Goal: Find specific page/section: Find specific page/section

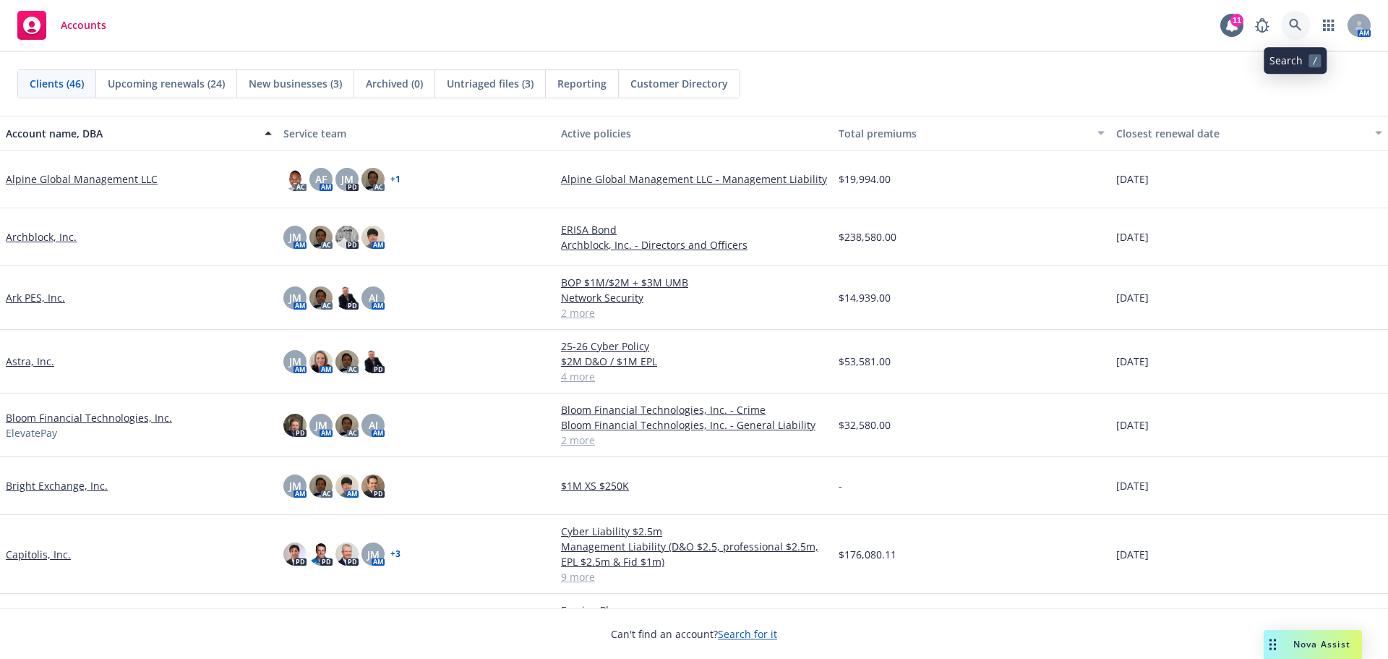
click at [1294, 19] on icon at bounding box center [1295, 25] width 13 height 13
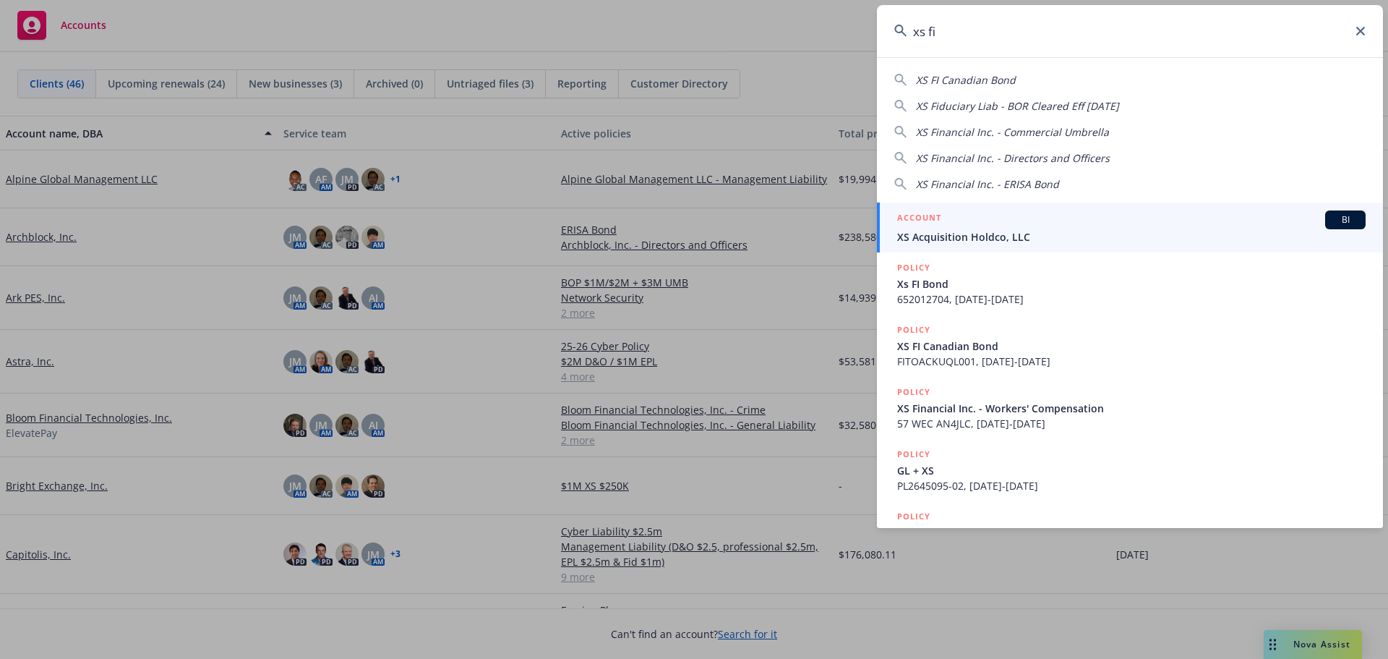
type input "xs fi"
click at [1014, 237] on span "XS Acquisition Holdco, LLC" at bounding box center [1131, 236] width 469 height 15
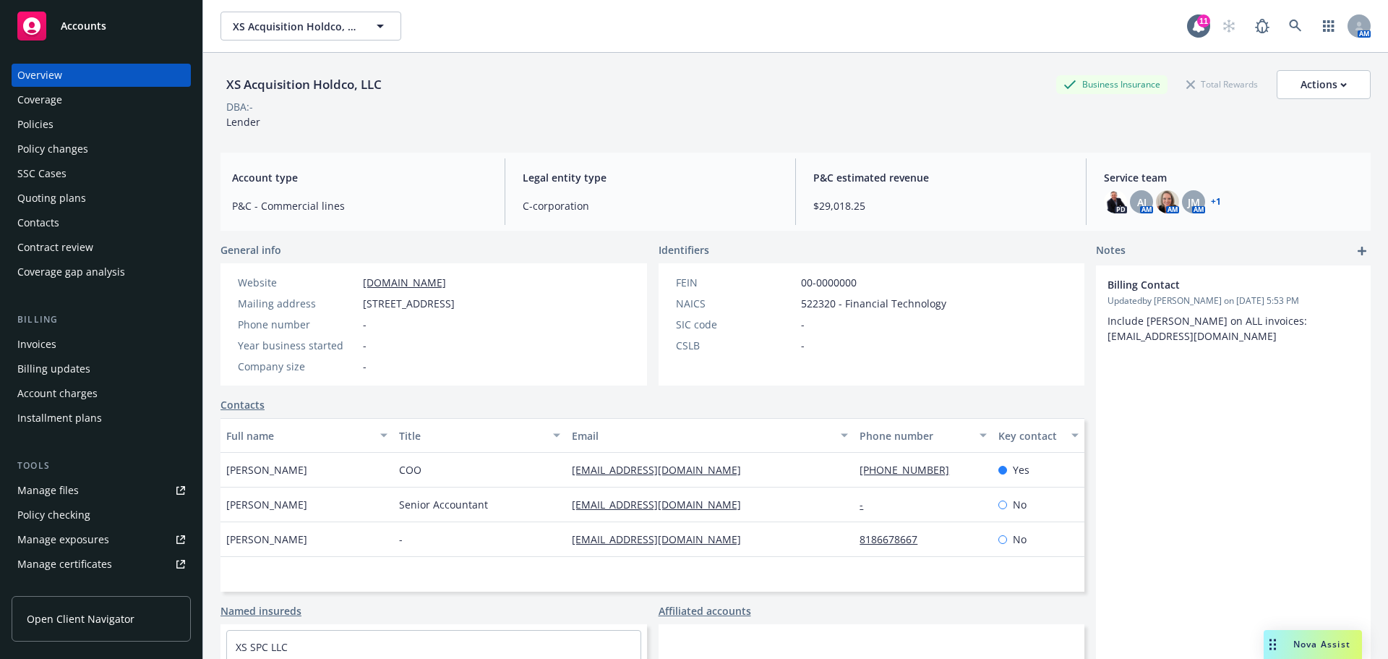
click at [46, 121] on div "Policies" at bounding box center [35, 124] width 36 height 23
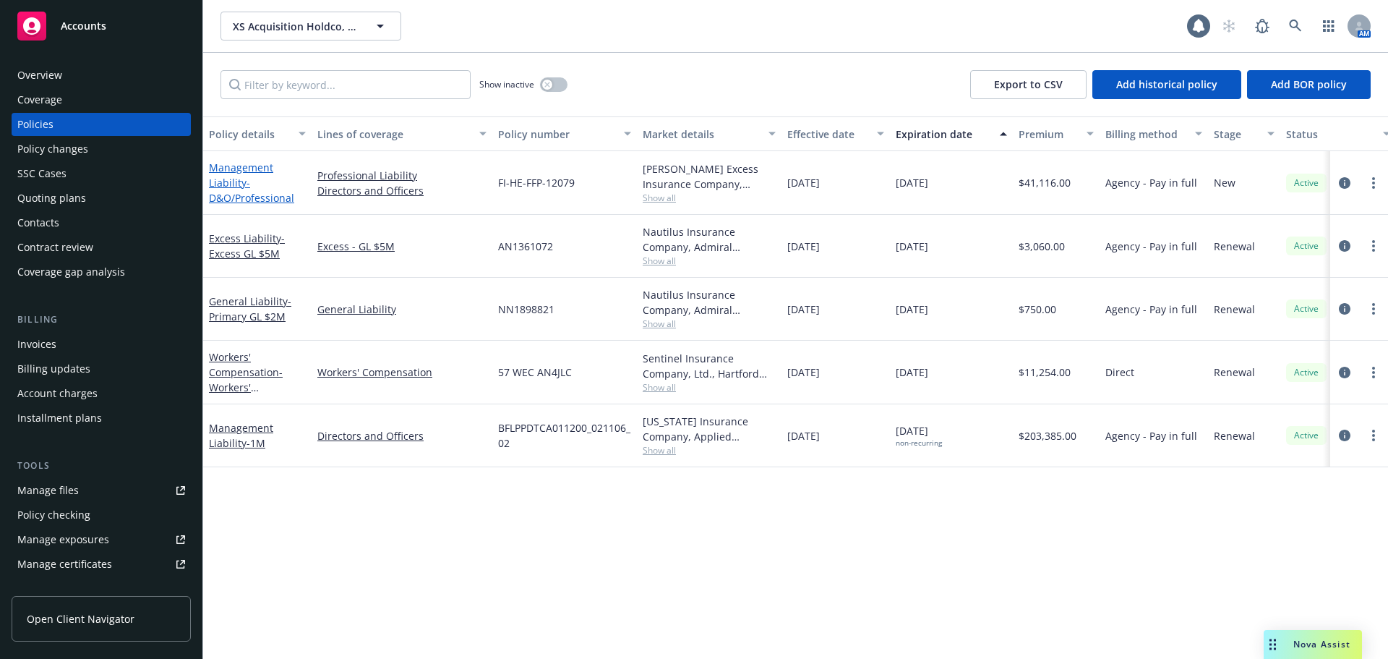
click at [226, 193] on span "- D&O/Professional" at bounding box center [251, 190] width 85 height 29
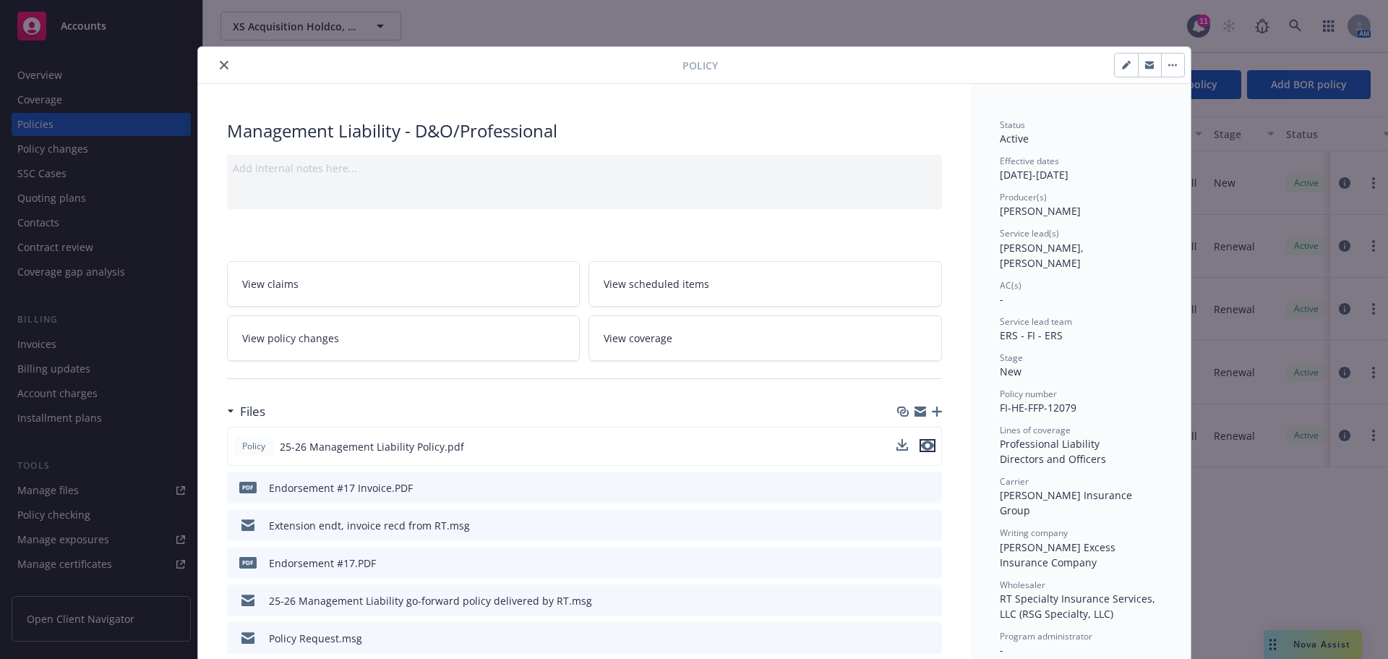
click at [926, 443] on icon "preview file" at bounding box center [927, 445] width 13 height 10
click at [215, 60] on button "close" at bounding box center [223, 64] width 17 height 17
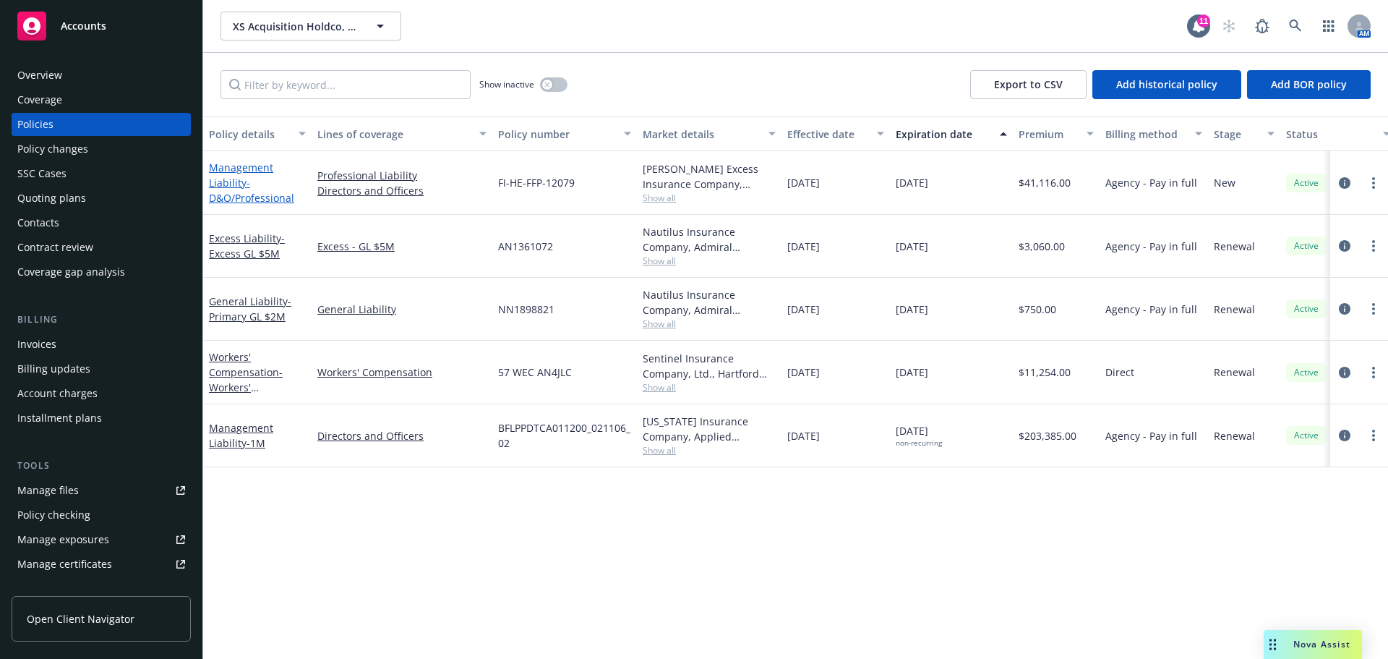
click at [227, 182] on link "Management Liability - D&O/Professional" at bounding box center [251, 183] width 85 height 44
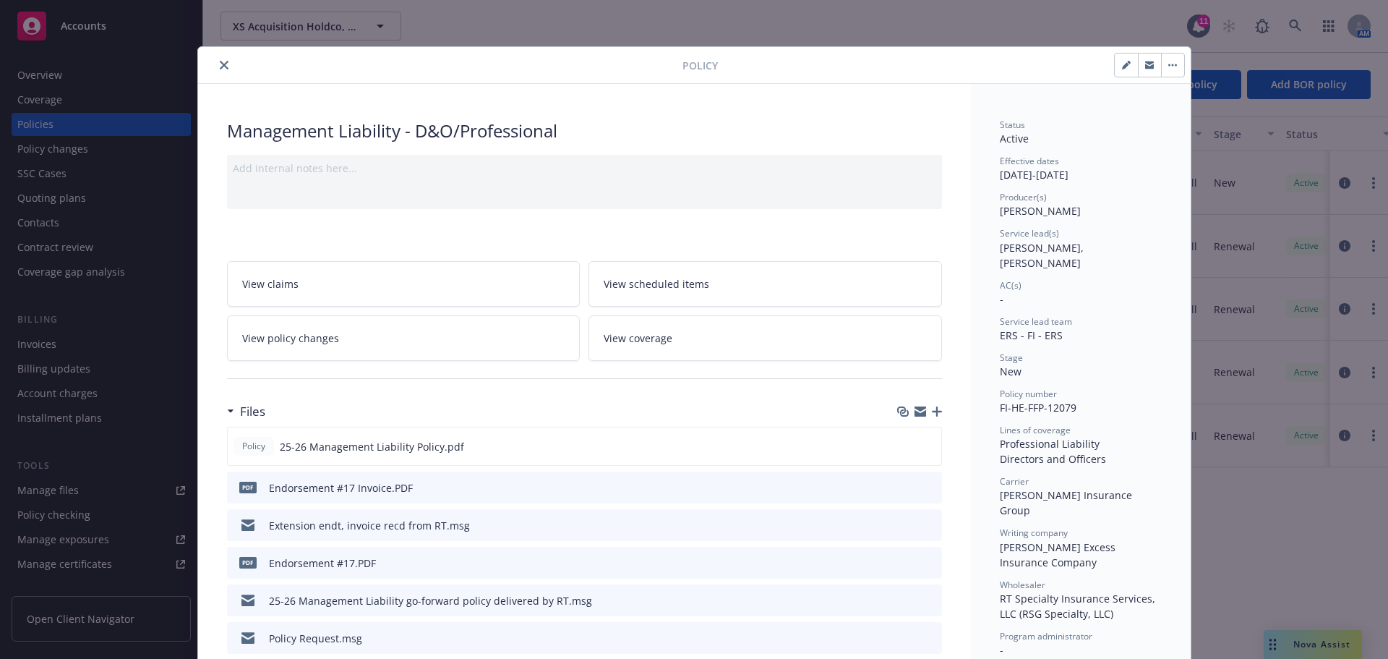
click at [639, 339] on span "View coverage" at bounding box center [638, 337] width 69 height 15
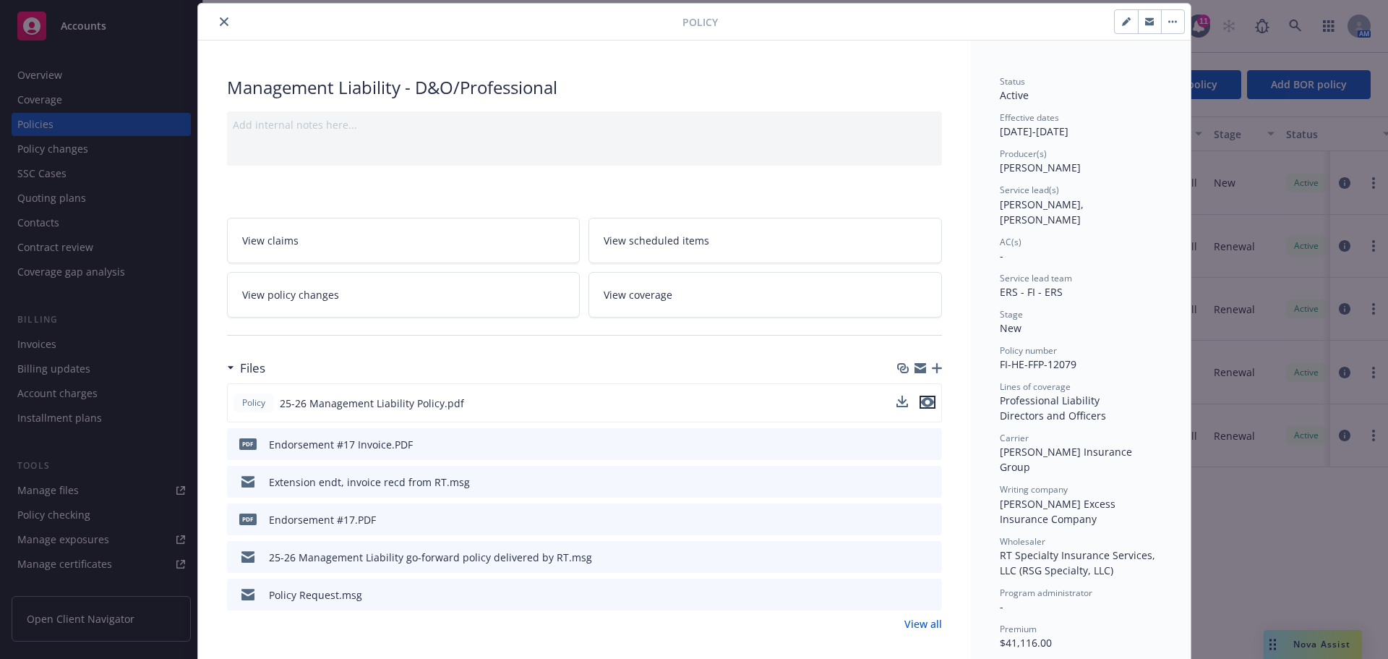
click at [926, 402] on icon "preview file" at bounding box center [927, 402] width 13 height 10
